Goal: Transaction & Acquisition: Subscribe to service/newsletter

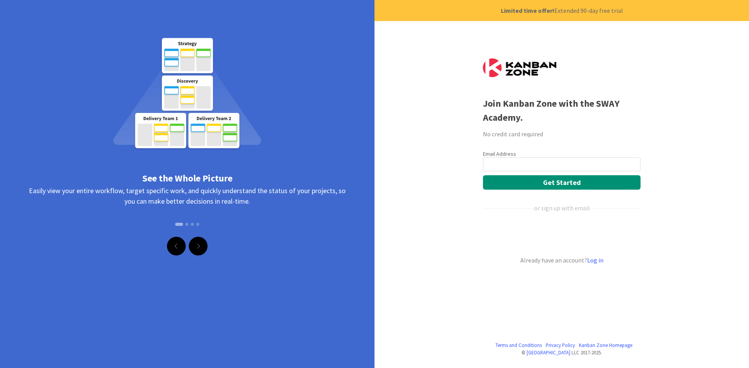
click at [510, 161] on input "email" at bounding box center [562, 165] width 158 height 14
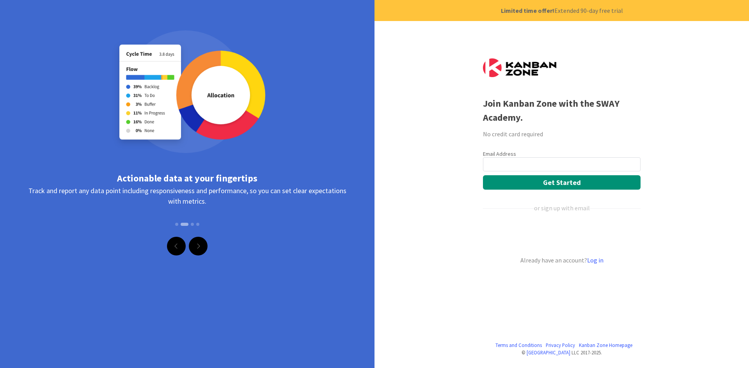
type input "[EMAIL_ADDRESS][PERSON_NAME][DOMAIN_NAME]"
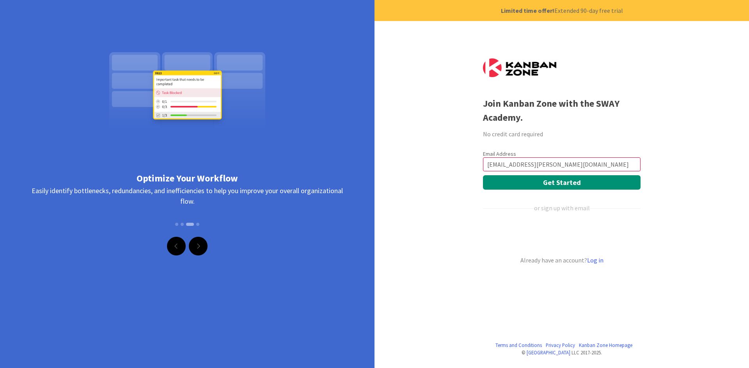
drag, startPoint x: 573, startPoint y: 161, endPoint x: 461, endPoint y: 161, distance: 112.7
click at [461, 161] on div "Terms and Conditions Privacy Policy [GEOGRAPHIC_DATA] Homepage © Kanban Zone LL…" at bounding box center [374, 184] width 749 height 368
click at [503, 162] on input "email" at bounding box center [562, 165] width 158 height 14
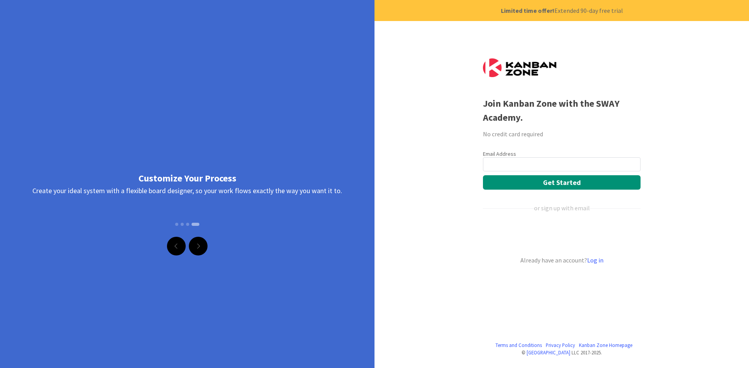
type input "[EMAIL_ADDRESS][PERSON_NAME][DOMAIN_NAME]"
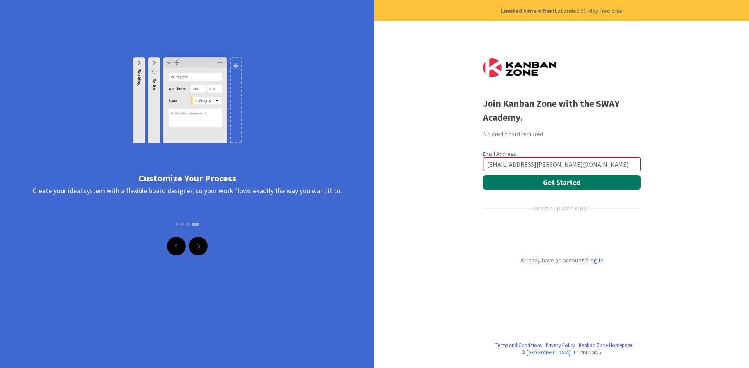
click at [558, 184] on button "Get Started" at bounding box center [562, 182] width 158 height 14
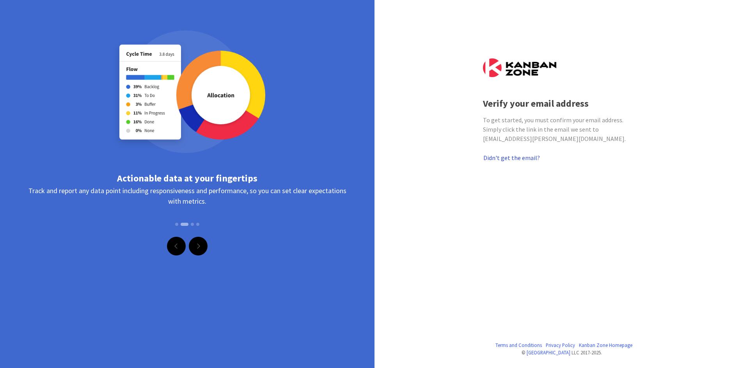
click at [513, 159] on button "Didn't get the email?" at bounding box center [511, 158] width 57 height 10
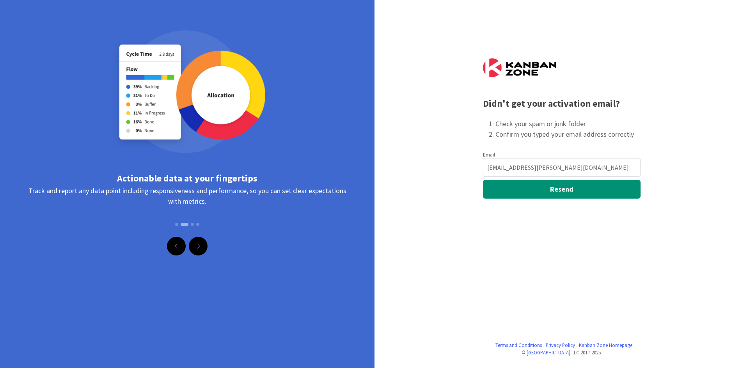
click at [513, 161] on input "[EMAIL_ADDRESS][PERSON_NAME][DOMAIN_NAME]" at bounding box center [562, 167] width 158 height 19
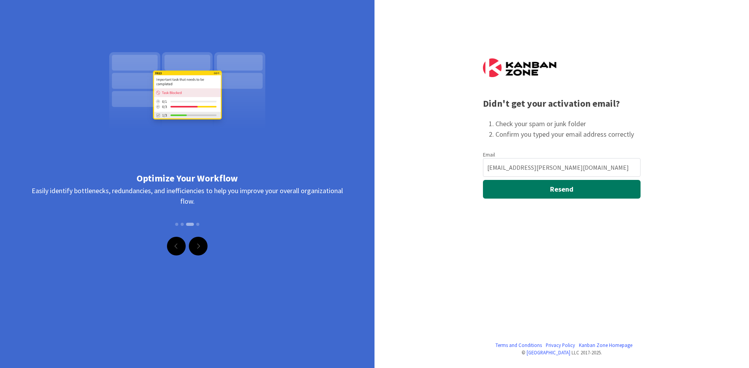
click at [553, 191] on button "Resend" at bounding box center [562, 189] width 158 height 19
